Goal: Information Seeking & Learning: Stay updated

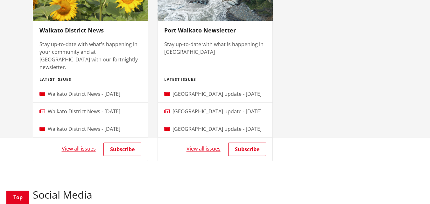
scroll to position [478, 0]
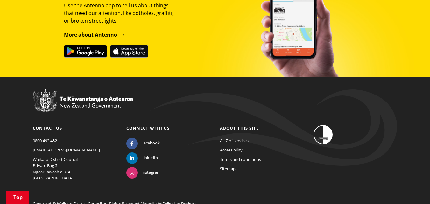
scroll to position [1080, 0]
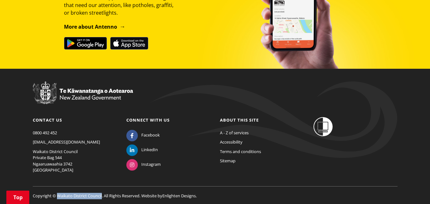
drag, startPoint x: 58, startPoint y: 175, endPoint x: 109, endPoint y: 201, distance: 57.0
click at [104, 186] on p "Copyright © Waikato District Council. All Rights Reserved. Website by Enlighten…" at bounding box center [215, 192] width 365 height 13
copy p "Waikato District Council."
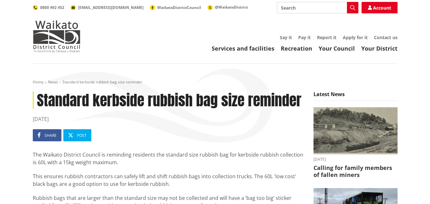
click at [113, 91] on h1 "Standard kerbside rubbish bag size reminder" at bounding box center [168, 100] width 271 height 18
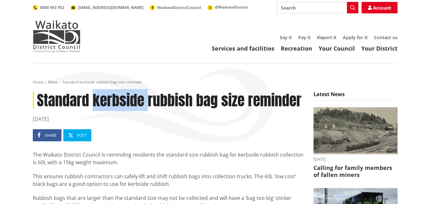
click at [113, 91] on h1 "Standard kerbside rubbish bag size reminder" at bounding box center [168, 100] width 271 height 18
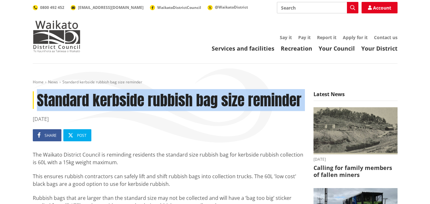
click at [113, 91] on h1 "Standard kerbside rubbish bag size reminder" at bounding box center [168, 100] width 271 height 18
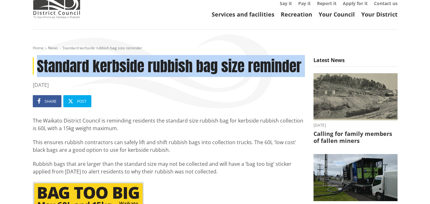
scroll to position [96, 0]
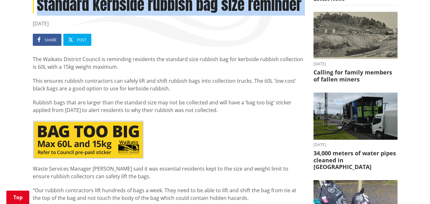
drag, startPoint x: 32, startPoint y: 55, endPoint x: 249, endPoint y: 110, distance: 223.5
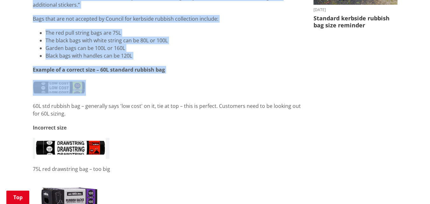
scroll to position [319, 0]
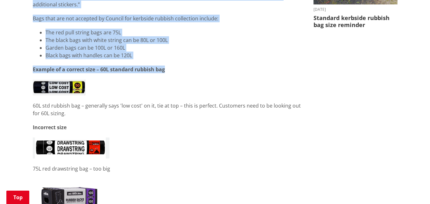
drag, startPoint x: 34, startPoint y: 71, endPoint x: 185, endPoint y: 62, distance: 151.2
click at [185, 62] on div "The Waikato District Council is reminding residents the standard size rubbish b…" at bounding box center [168, 59] width 271 height 454
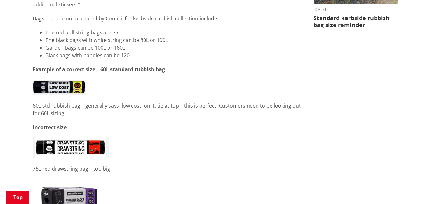
click at [29, 114] on div "Standard kerbside rubbish bag size reminder 02 September 2025 Share Post The Wa…" at bounding box center [168, 91] width 281 height 637
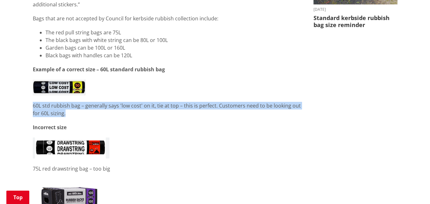
click at [29, 114] on div "Standard kerbside rubbish bag size reminder 02 September 2025 Share Post The Wa…" at bounding box center [168, 91] width 281 height 637
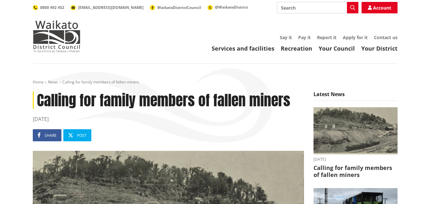
click at [144, 91] on h1 "Calling for family members of fallen miners" at bounding box center [168, 100] width 271 height 18
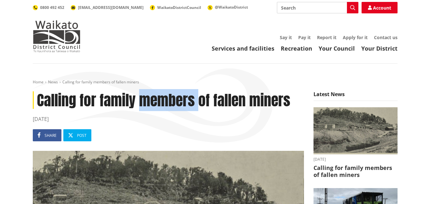
click at [144, 91] on h1 "Calling for family members of fallen miners" at bounding box center [168, 100] width 271 height 18
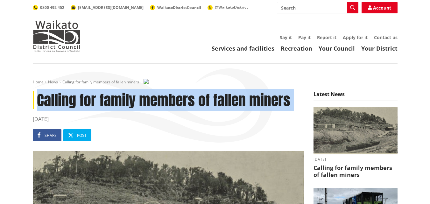
click at [144, 91] on h1 "Calling for family members of fallen miners" at bounding box center [168, 100] width 271 height 18
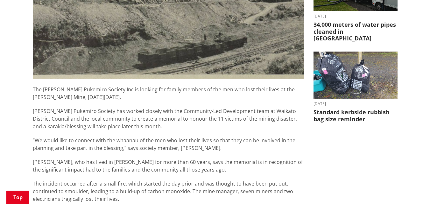
scroll to position [287, 0]
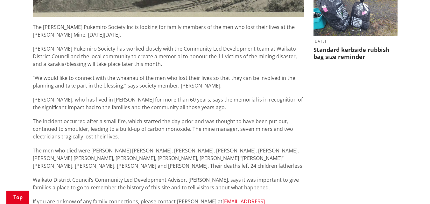
drag, startPoint x: 34, startPoint y: 25, endPoint x: 34, endPoint y: 28, distance: 3.2
click at [34, 28] on p "The Glen Afton Pukemiro Society Inc is looking for family members of the men wh…" at bounding box center [168, 30] width 271 height 15
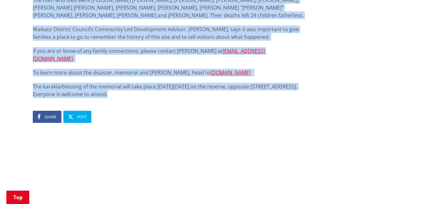
scroll to position [446, 0]
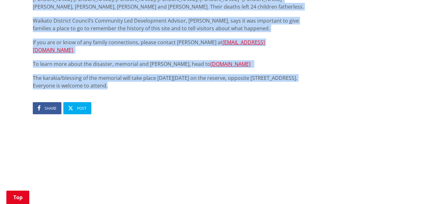
drag, startPoint x: 33, startPoint y: 26, endPoint x: 193, endPoint y: 76, distance: 167.0
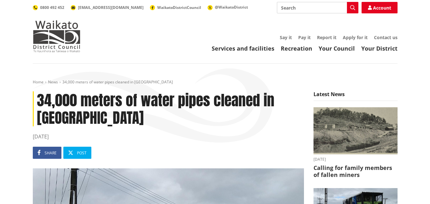
click at [115, 100] on h1 "34,000 meters of water pipes cleaned in [GEOGRAPHIC_DATA]" at bounding box center [168, 108] width 271 height 35
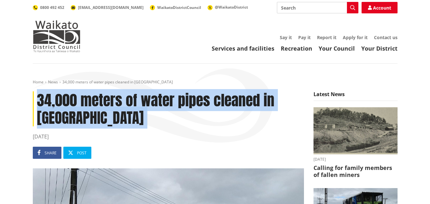
click at [115, 100] on h1 "34,000 meters of water pipes cleaned in [GEOGRAPHIC_DATA]" at bounding box center [168, 108] width 271 height 35
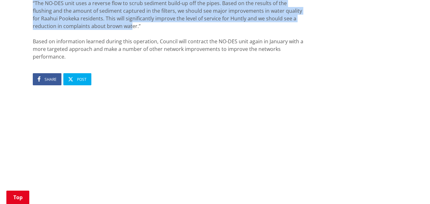
scroll to position [478, 0]
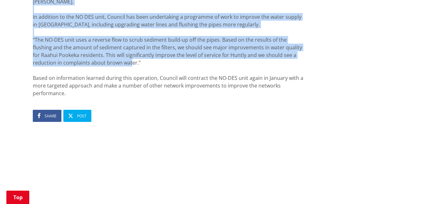
drag, startPoint x: 32, startPoint y: 53, endPoint x: 86, endPoint y: 86, distance: 63.6
